Goal: Task Accomplishment & Management: Manage account settings

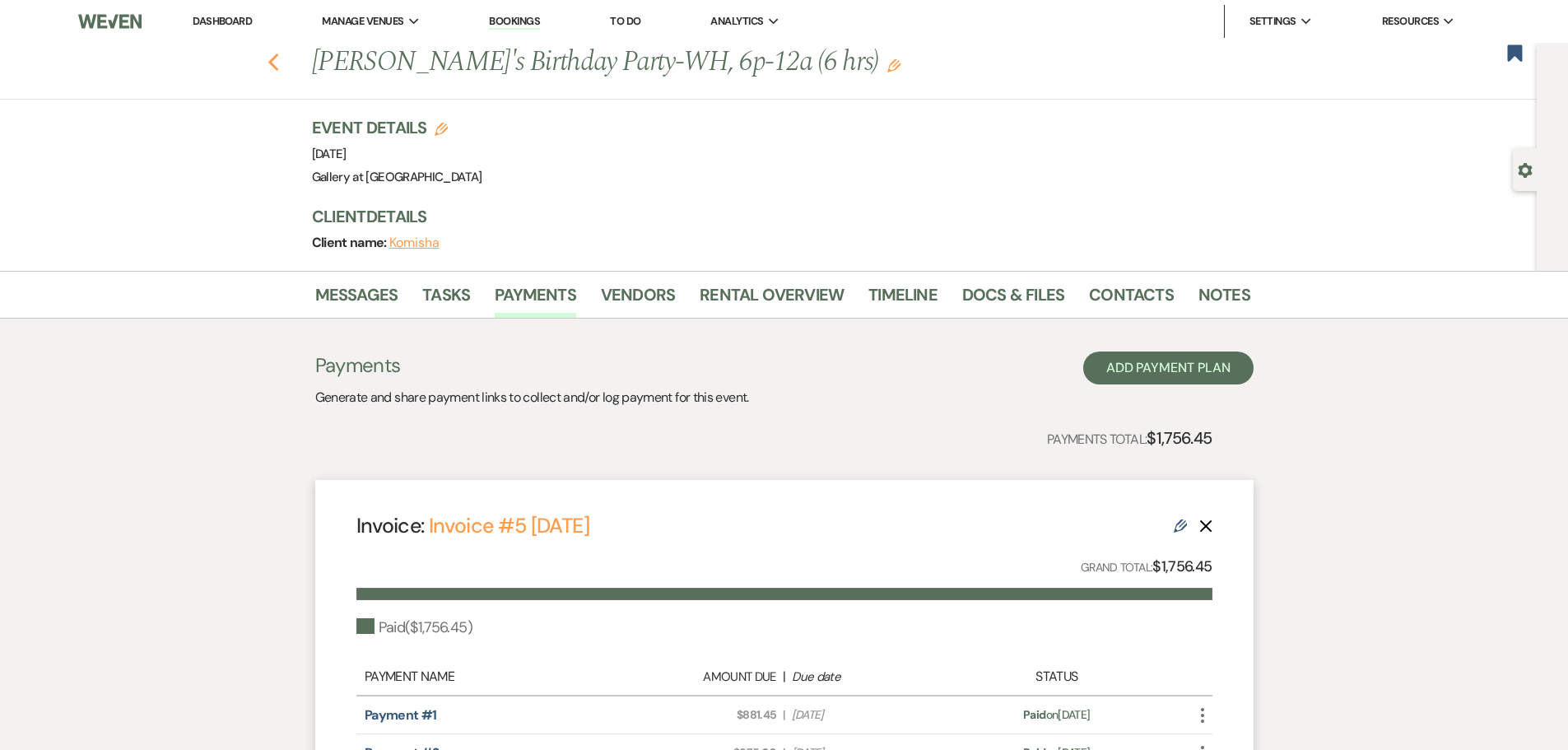
click at [278, 67] on use "button" at bounding box center [273, 63] width 11 height 18
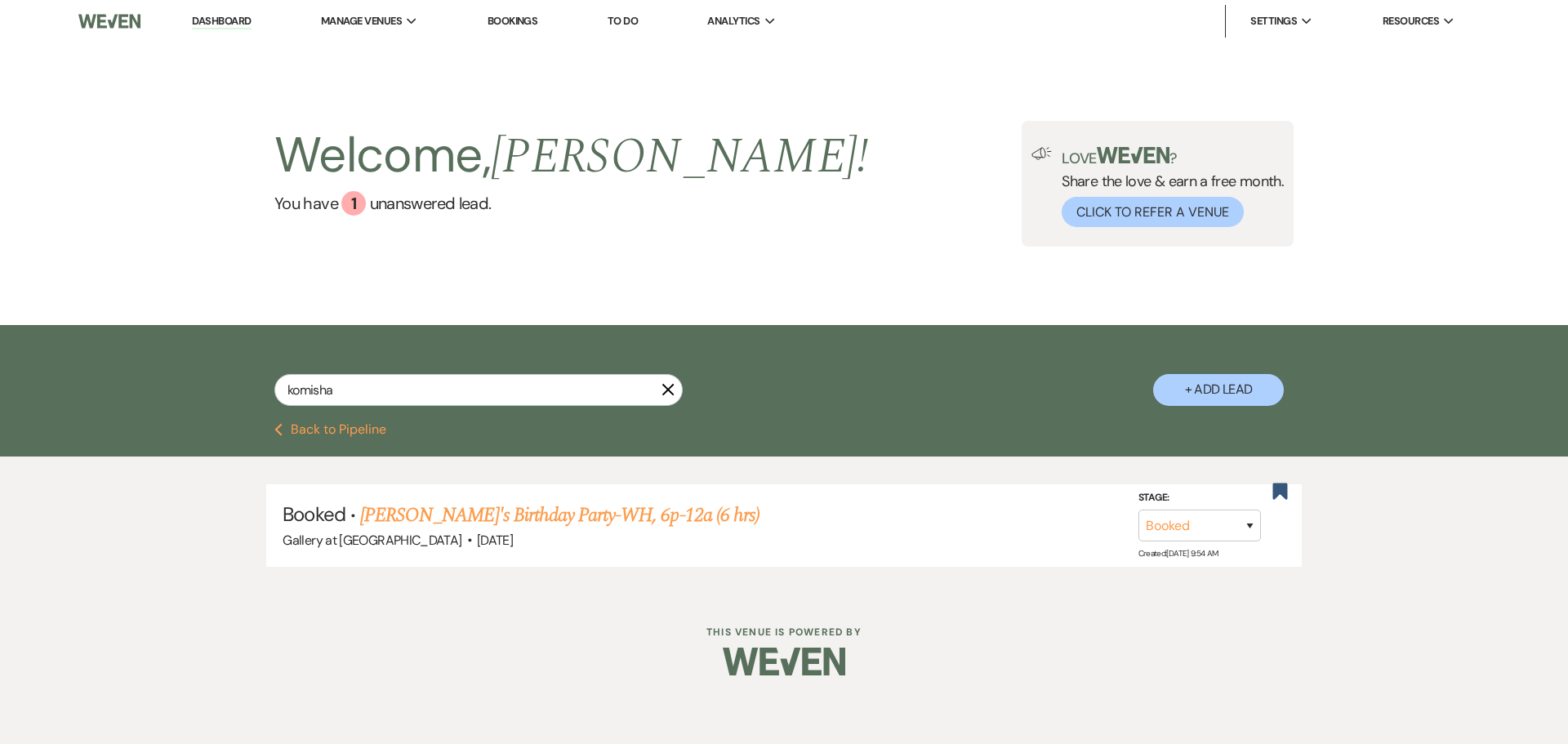
drag, startPoint x: 662, startPoint y: 389, endPoint x: 1393, endPoint y: 248, distance: 744.5
click at [662, 389] on icon "X" at bounding box center [668, 389] width 13 height 13
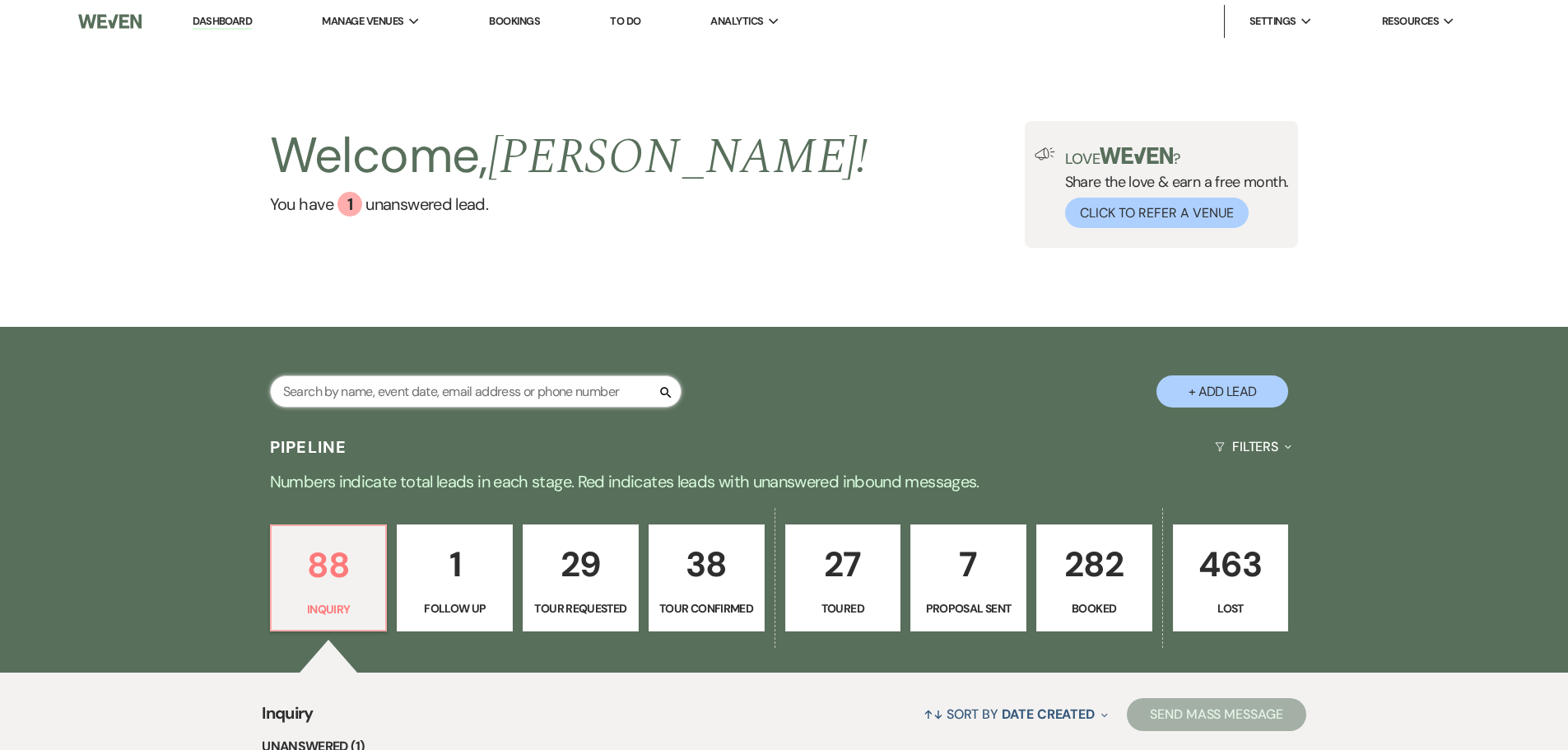
click at [362, 398] on input "text" at bounding box center [475, 391] width 411 height 32
type input "[PERSON_NAME]"
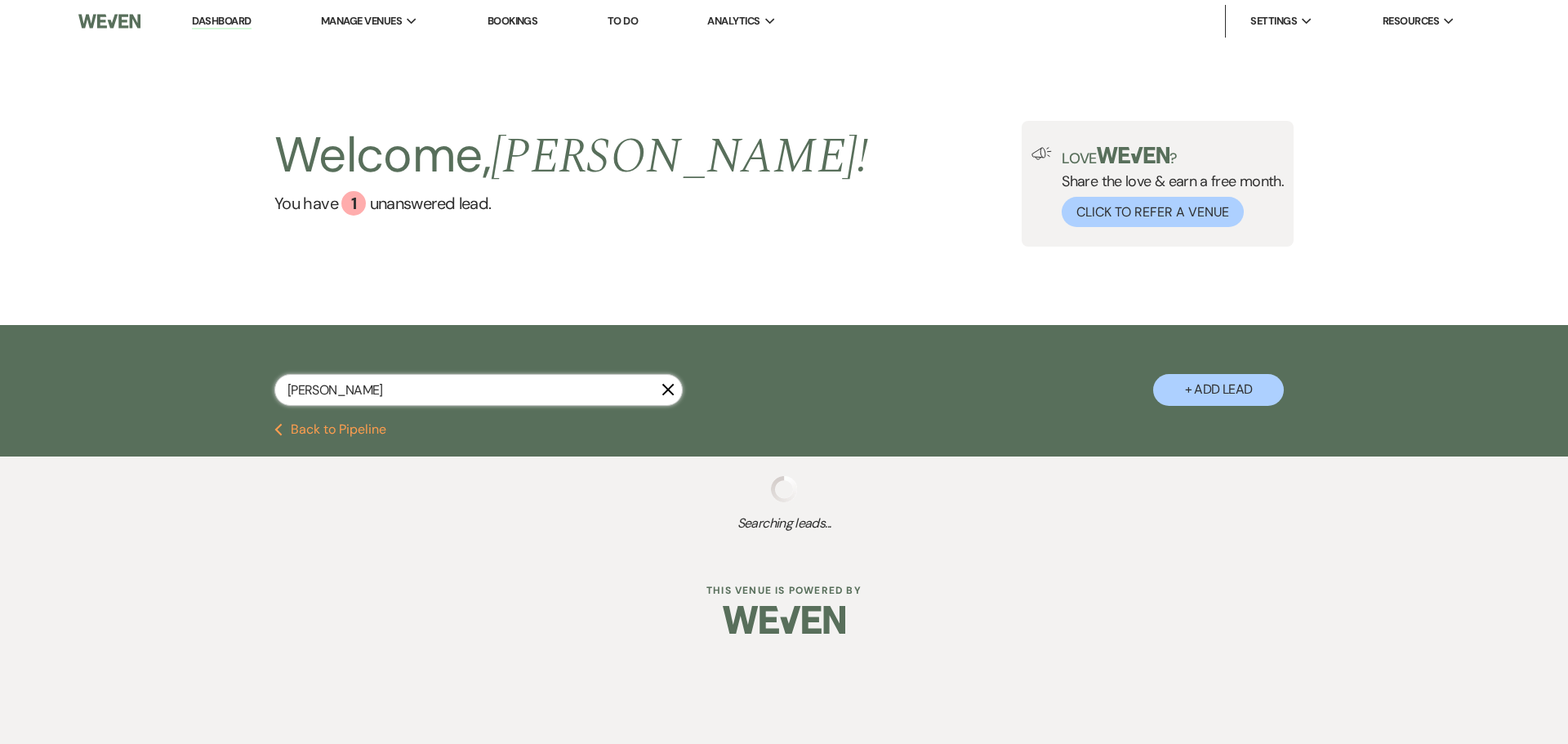
select select "4"
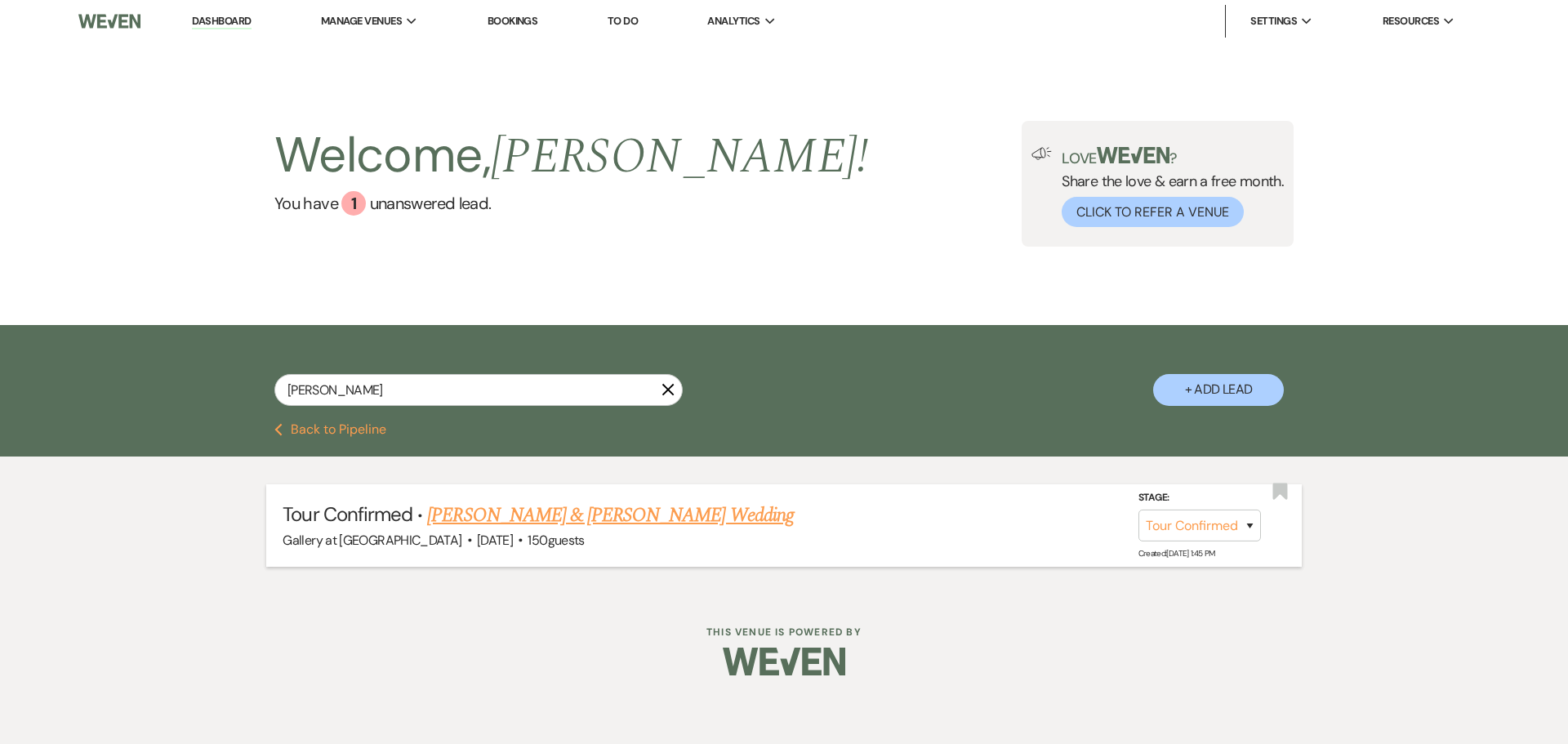
click at [612, 518] on link "[PERSON_NAME] & [PERSON_NAME] Wedding" at bounding box center [610, 516] width 366 height 29
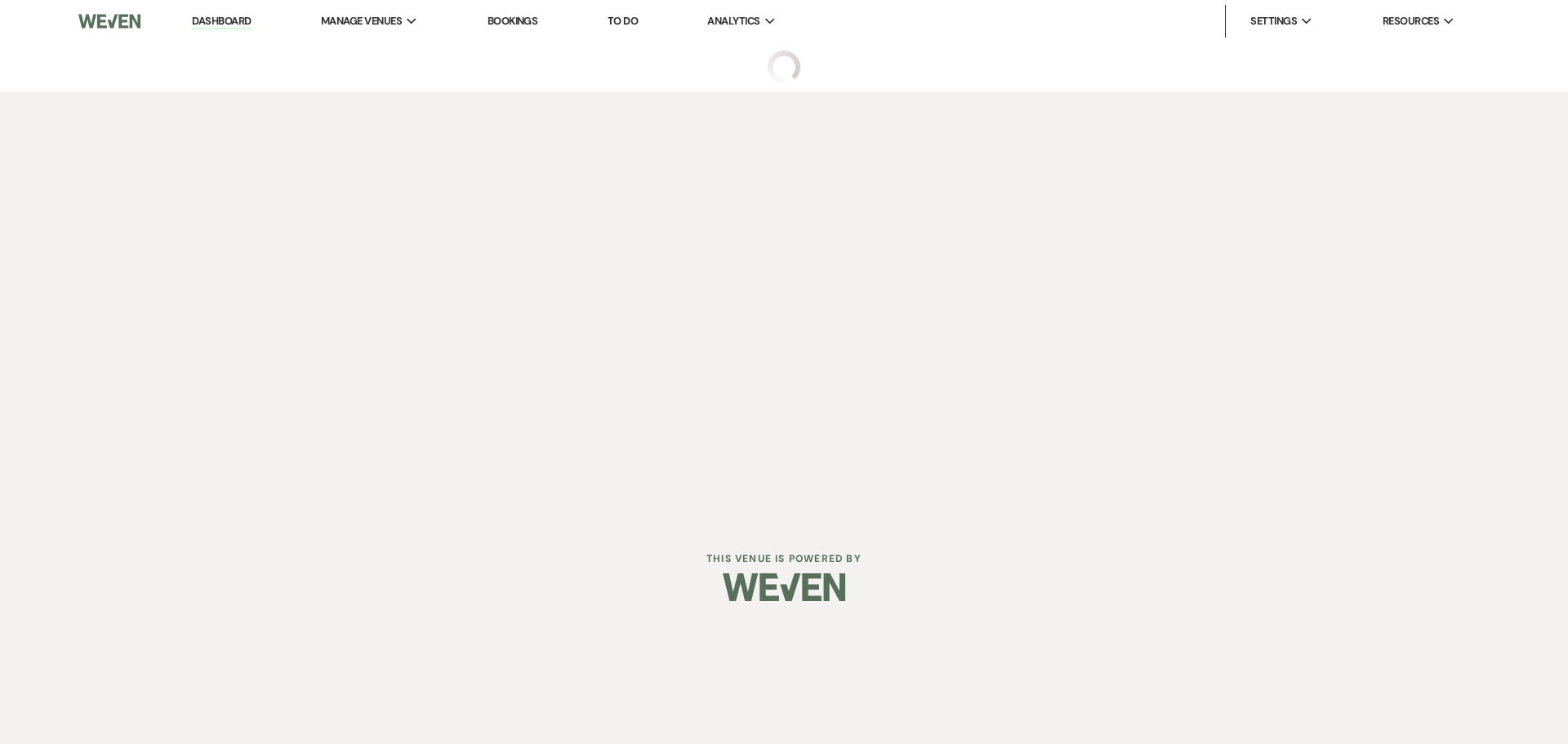
select select "4"
select select "5"
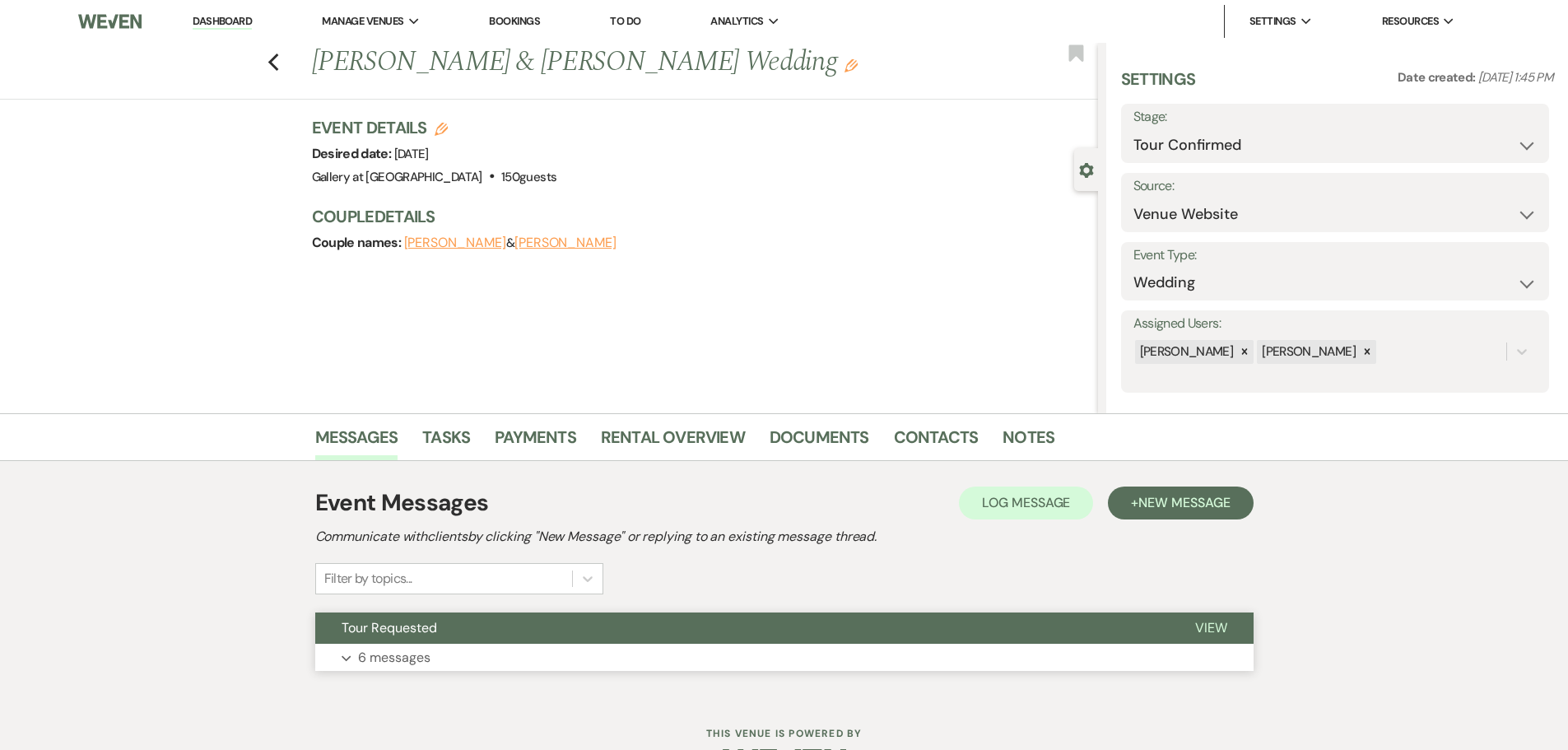
click at [370, 638] on button "Tour Requested" at bounding box center [741, 628] width 853 height 31
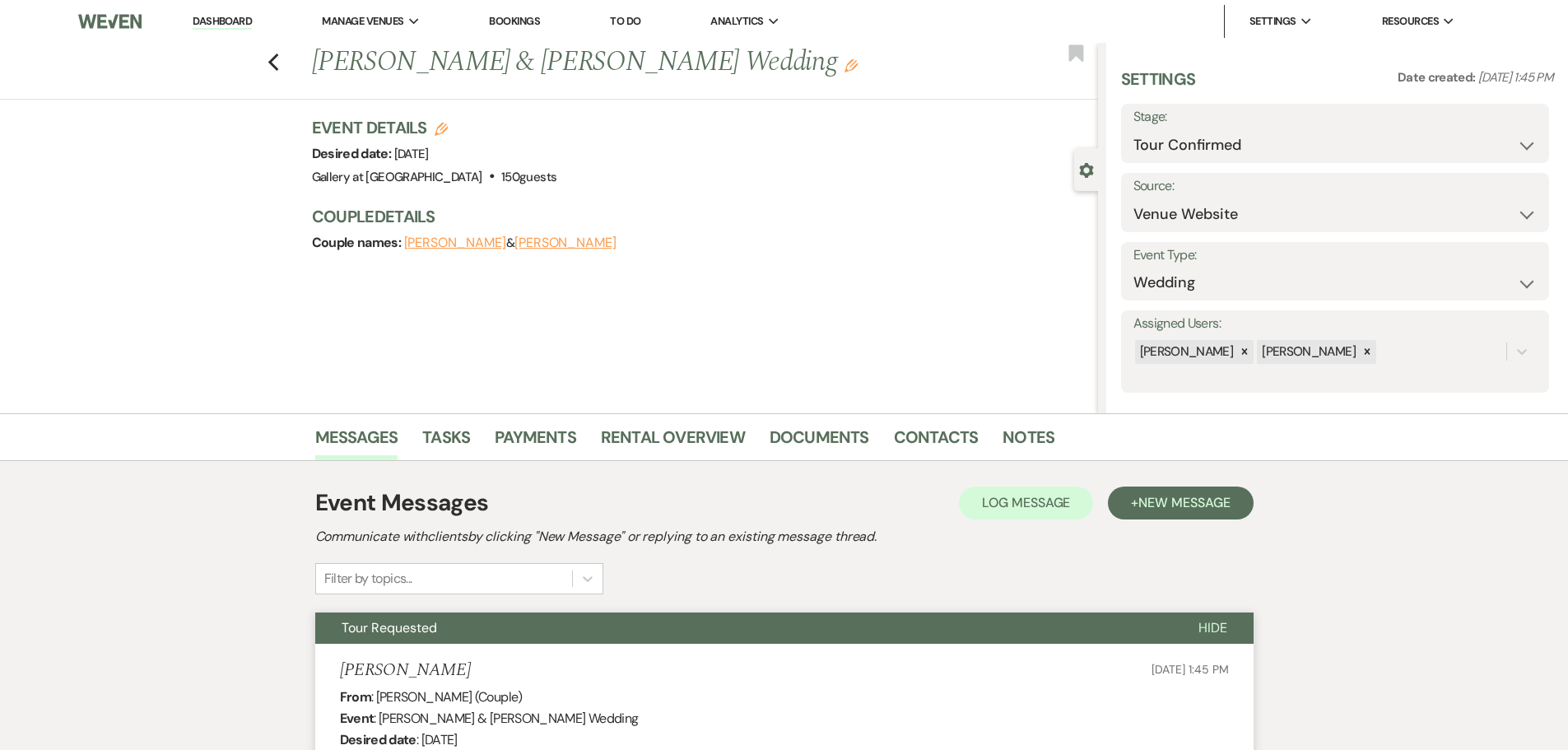
drag, startPoint x: 276, startPoint y: 62, endPoint x: 251, endPoint y: 33, distance: 38.3
click at [276, 62] on use "button" at bounding box center [273, 63] width 11 height 18
select select "4"
